Goal: Information Seeking & Learning: Learn about a topic

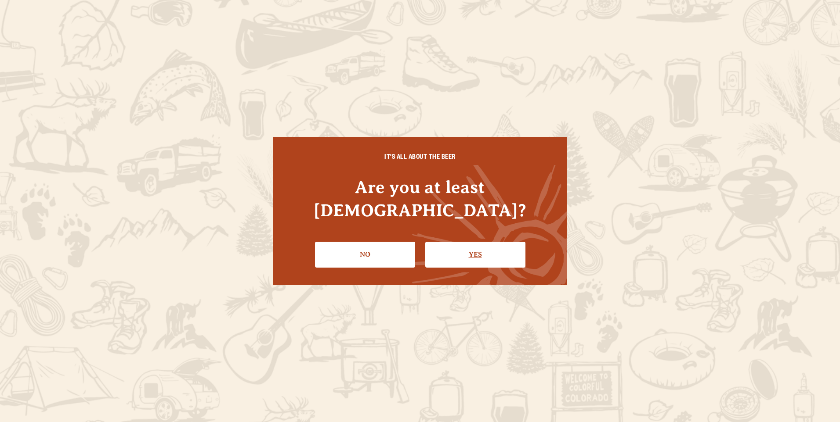
click at [463, 244] on link "Yes" at bounding box center [475, 254] width 100 height 25
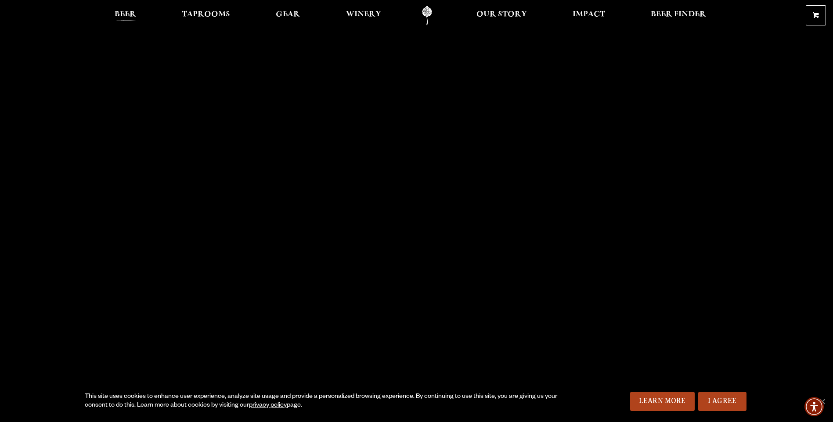
click at [125, 16] on span "Beer" at bounding box center [126, 14] width 22 height 7
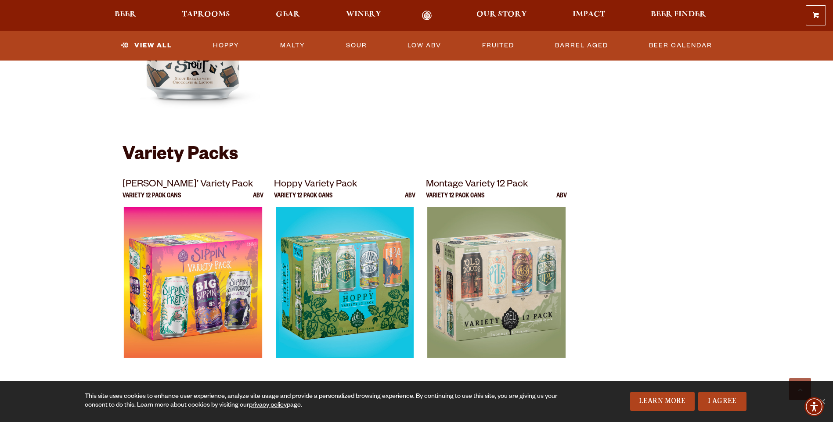
scroll to position [1537, 0]
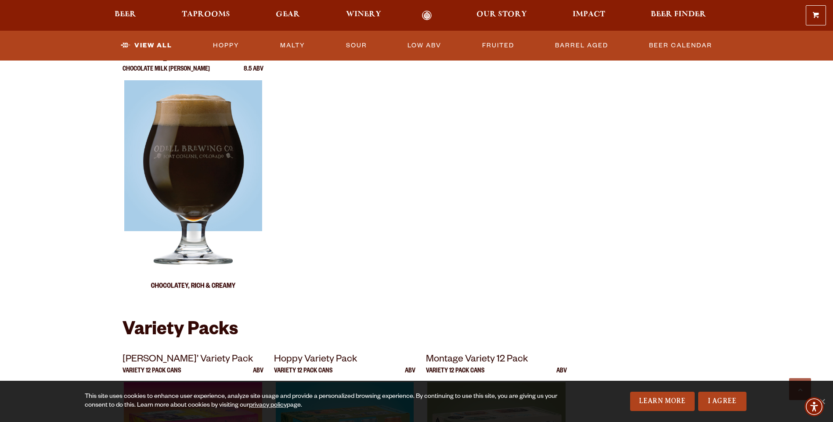
click at [176, 170] on div at bounding box center [193, 190] width 141 height 220
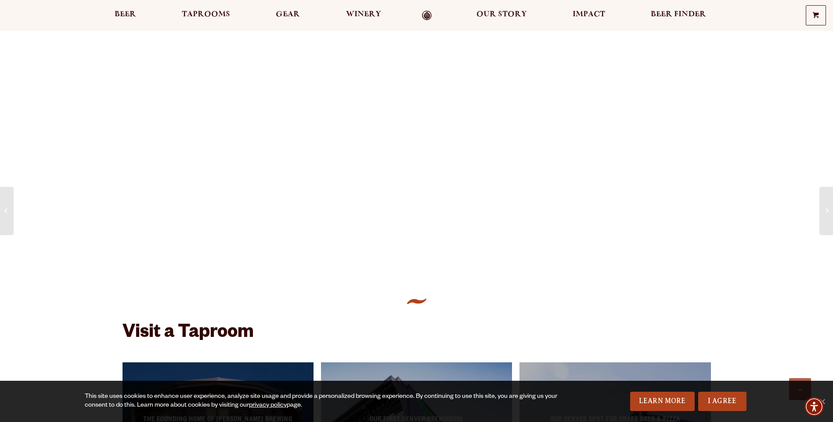
scroll to position [747, 0]
